Goal: Task Accomplishment & Management: Manage account settings

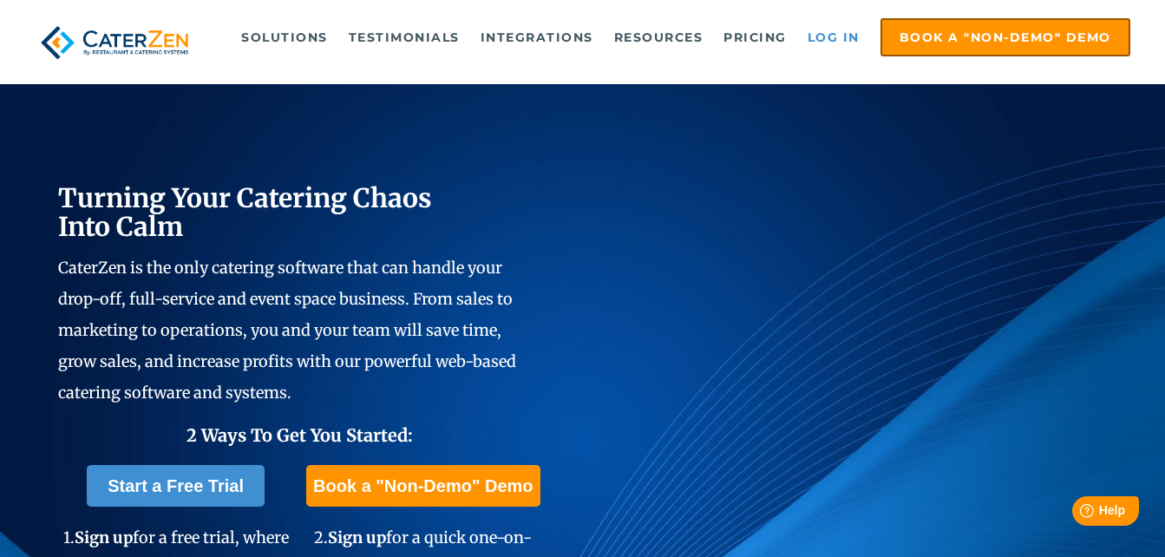
click at [828, 42] on link "Log in" at bounding box center [833, 37] width 69 height 35
click at [825, 34] on link "Log in" at bounding box center [833, 37] width 69 height 35
click at [830, 37] on link "Log in" at bounding box center [833, 37] width 69 height 35
click at [833, 36] on link "Log in" at bounding box center [833, 37] width 69 height 35
click at [833, 38] on link "Log in" at bounding box center [833, 37] width 69 height 35
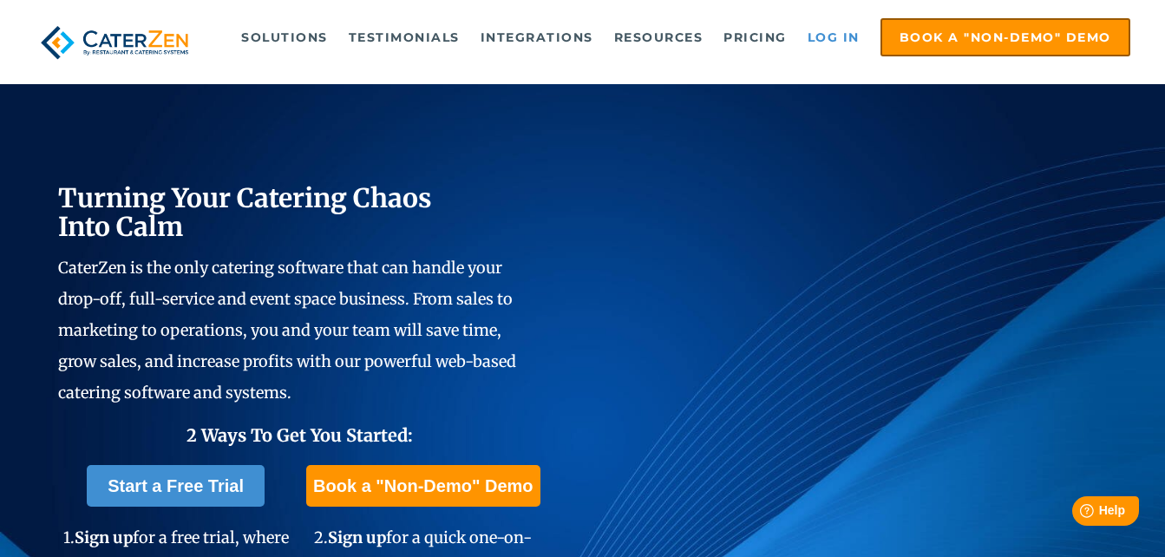
click at [826, 32] on link "Log in" at bounding box center [833, 37] width 69 height 35
